Goal: Information Seeking & Learning: Stay updated

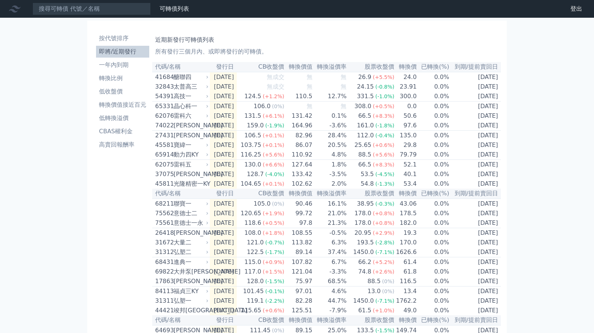
click at [119, 53] on li "即將/近期發行" at bounding box center [122, 51] width 53 height 9
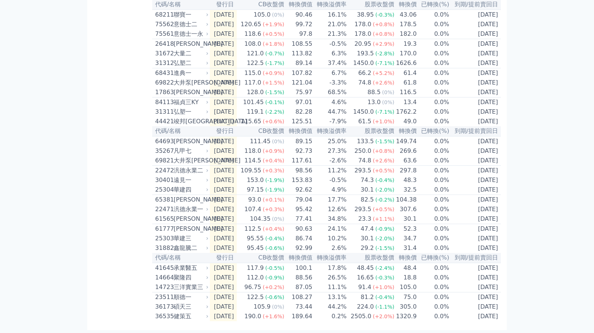
scroll to position [223, 0]
click at [107, 131] on div "按代號排序 即將/近期發行 一年內到期 轉換比例 低收盤價 轉換價值接近百元 低轉換溢價 CBAS權利金 高賣回報酬率" at bounding box center [122, 80] width 59 height 481
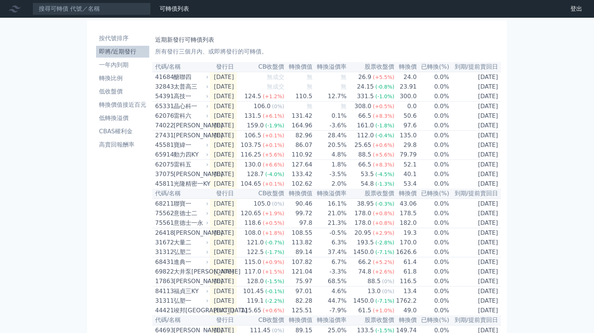
click at [120, 51] on li "即將/近期發行" at bounding box center [122, 51] width 53 height 9
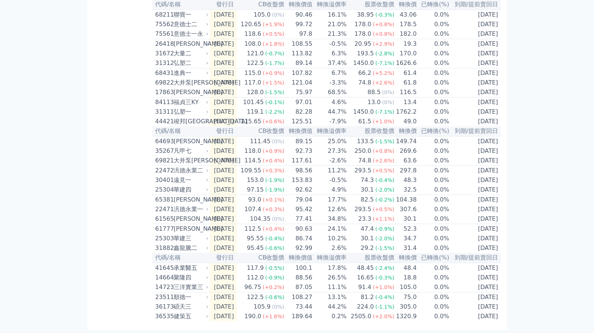
scroll to position [209, 0]
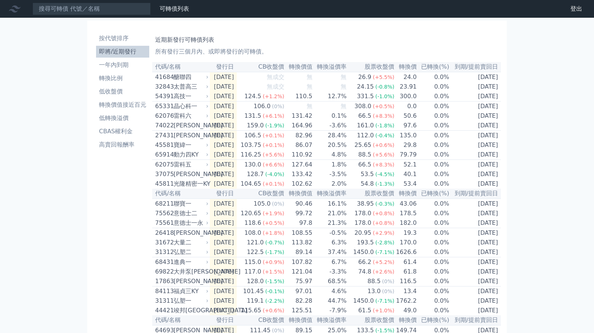
scroll to position [209, 0]
